Goal: Ask a question: Seek information or help from site administrators or community

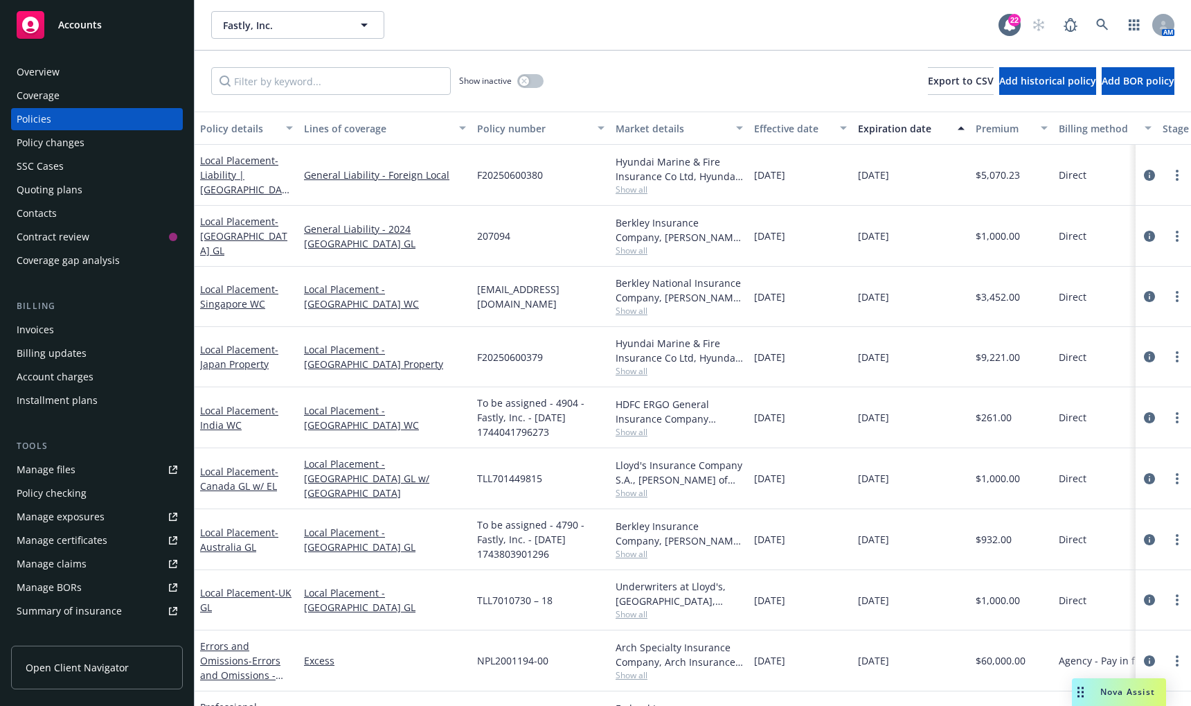
click at [697, 409] on span "Nova Assist" at bounding box center [1128, 692] width 55 height 12
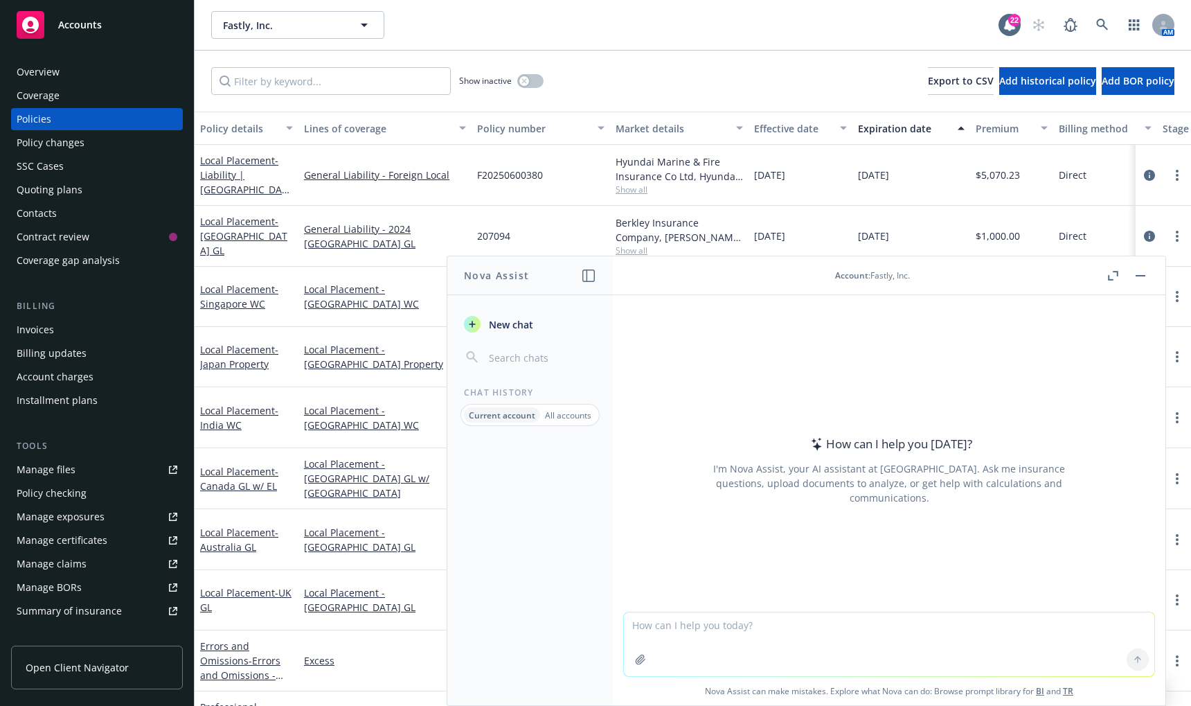
click at [697, 409] on textarea at bounding box center [889, 644] width 531 height 64
click at [697, 409] on textarea "I have a new colleague who is unfamiliar with completing [PERSON_NAME] apps and…" at bounding box center [889, 643] width 531 height 65
type textarea "I have a new colleague who is unfamiliar with completing [PERSON_NAME] apps and…"
